Goal: Book appointment/travel/reservation

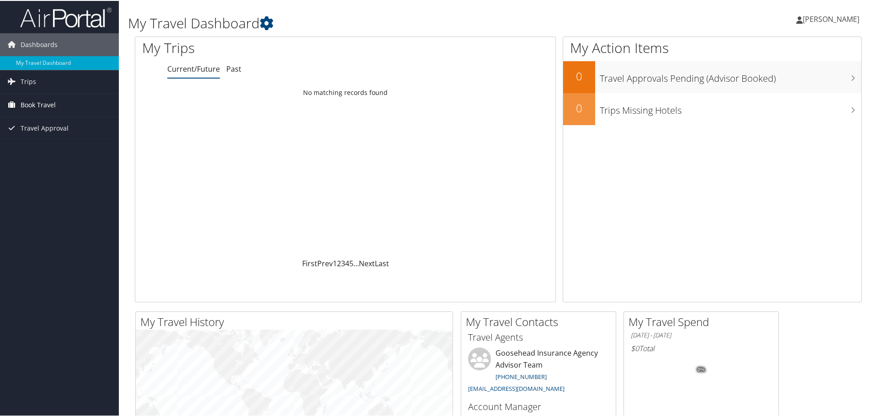
click at [32, 106] on span "Book Travel" at bounding box center [38, 104] width 35 height 23
click at [78, 155] on link "Book/Manage Online Trips" at bounding box center [59, 150] width 119 height 14
